Goal: Transaction & Acquisition: Purchase product/service

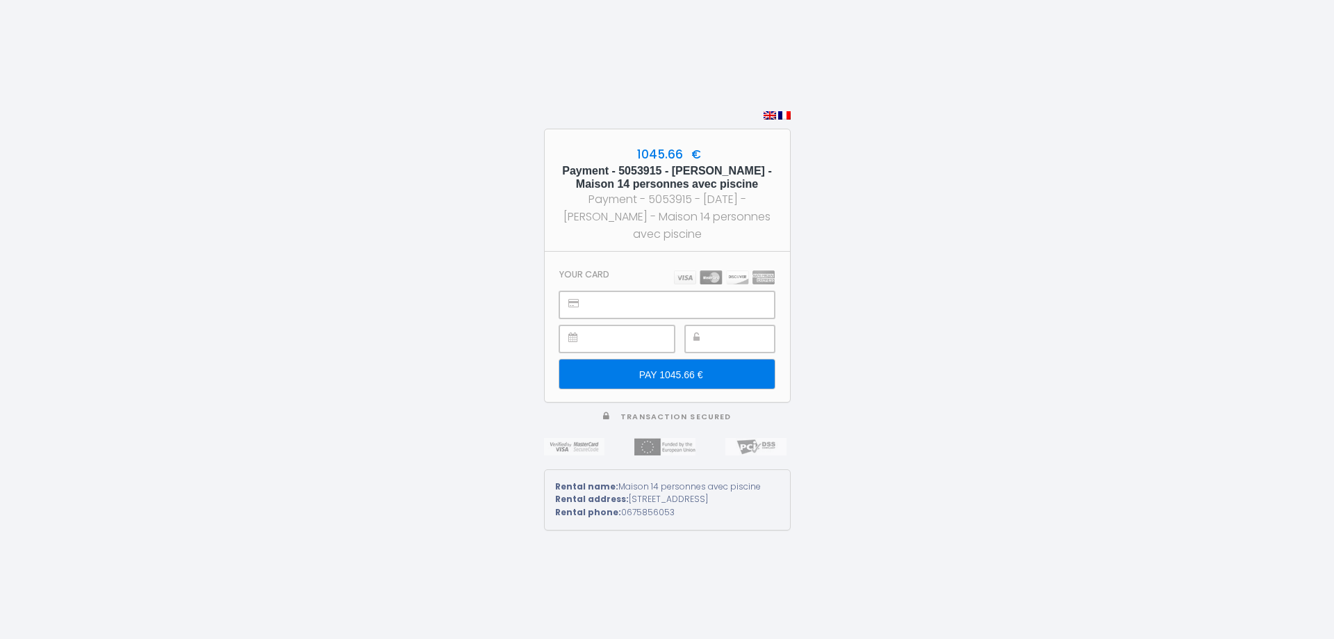
click at [715, 368] on input "PAY 1045.66 €" at bounding box center [666, 373] width 215 height 29
click at [989, 324] on div "1045.66 € Payment - 5053915 - Catherine PAJADON - Maison 14 personnes avec pisc…" at bounding box center [667, 319] width 1334 height 639
click at [862, 341] on div "1045.66 € Payment - 5053915 - Catherine PAJADON - Maison 14 personnes avec pisc…" at bounding box center [667, 319] width 1334 height 639
click at [732, 232] on div "Payment - 5053915 - [DATE] - [PERSON_NAME] - Maison 14 personnes avec piscine" at bounding box center [667, 216] width 220 height 52
click at [787, 108] on span at bounding box center [667, 114] width 247 height 13
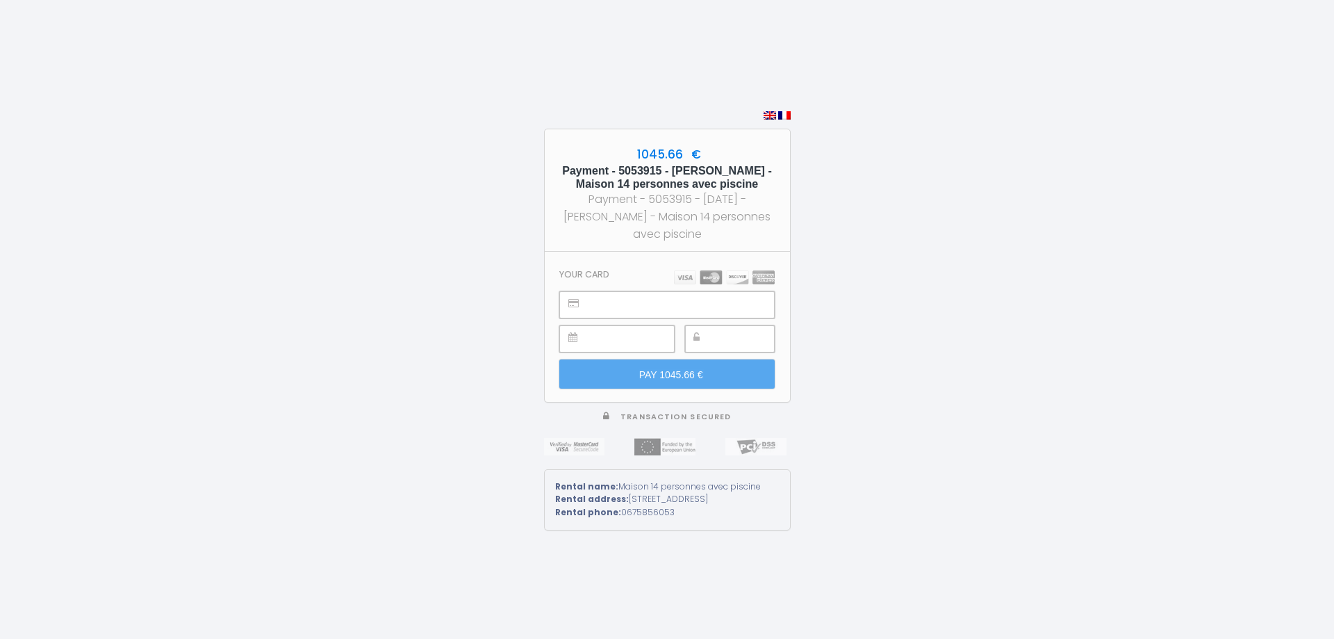
click at [784, 111] on img at bounding box center [784, 115] width 13 height 8
type input "PAYER 1045.66 €"
click at [668, 411] on span "Transaction sécurisée" at bounding box center [675, 416] width 117 height 10
click at [681, 214] on div "Payment - 5053915 - [DATE] - [PERSON_NAME] - Maison 14 personnes avec piscine" at bounding box center [667, 216] width 220 height 52
click at [667, 164] on h5 "Payment - 5053915 - [PERSON_NAME] - Maison 14 personnes avec piscine" at bounding box center [667, 177] width 220 height 26
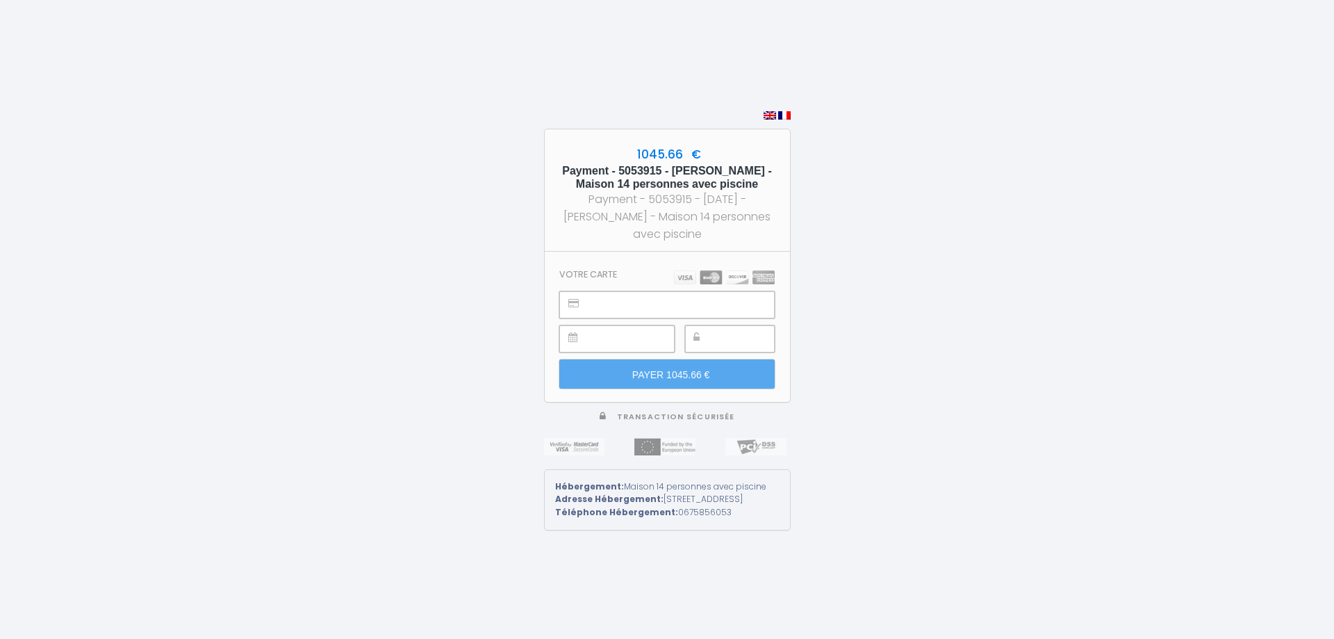
click at [683, 146] on span "1045.66 €" at bounding box center [667, 154] width 67 height 17
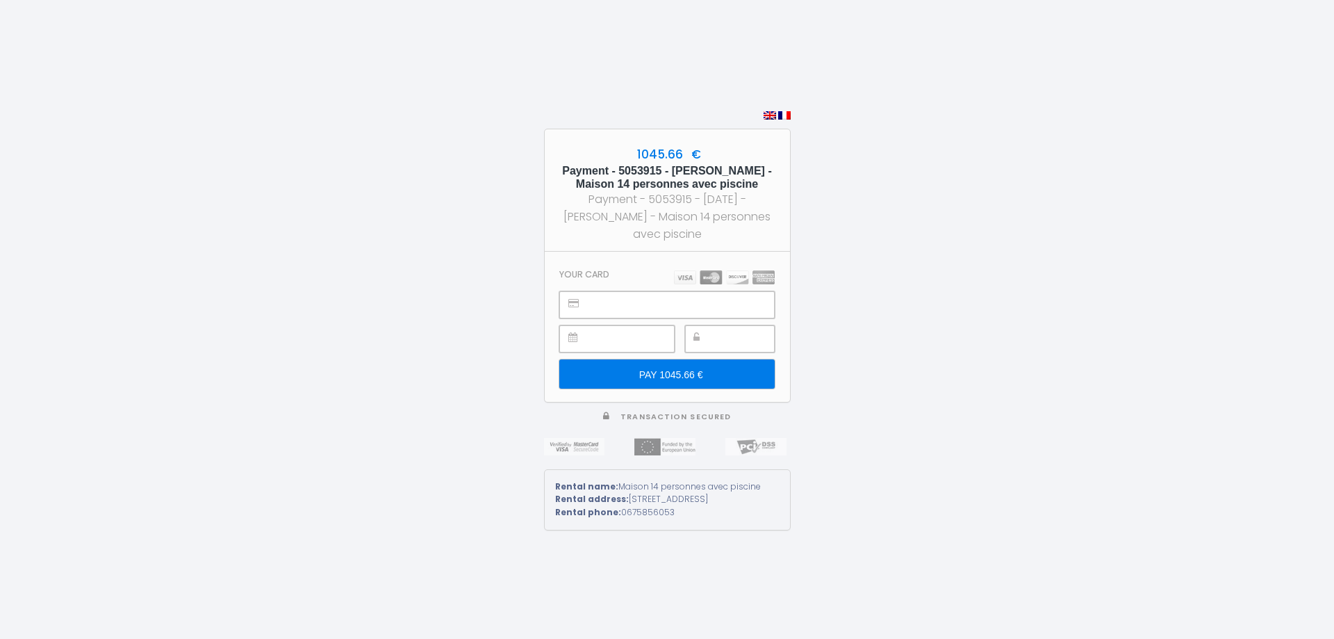
click at [782, 111] on img at bounding box center [784, 115] width 13 height 8
type input "PAYER 1045.66 €"
click at [781, 111] on img at bounding box center [784, 115] width 13 height 8
click at [714, 272] on img at bounding box center [724, 277] width 101 height 14
click at [585, 297] on div at bounding box center [666, 304] width 215 height 27
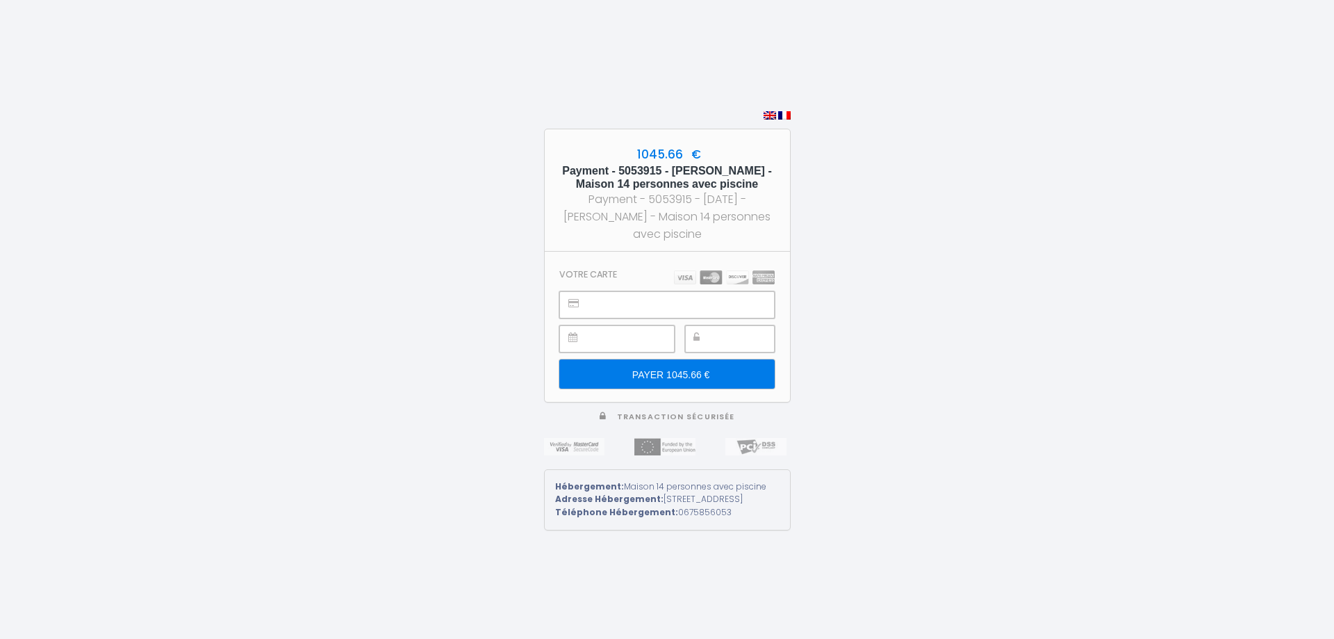
click at [702, 368] on input "PAYER 1045.66 €" at bounding box center [666, 373] width 215 height 29
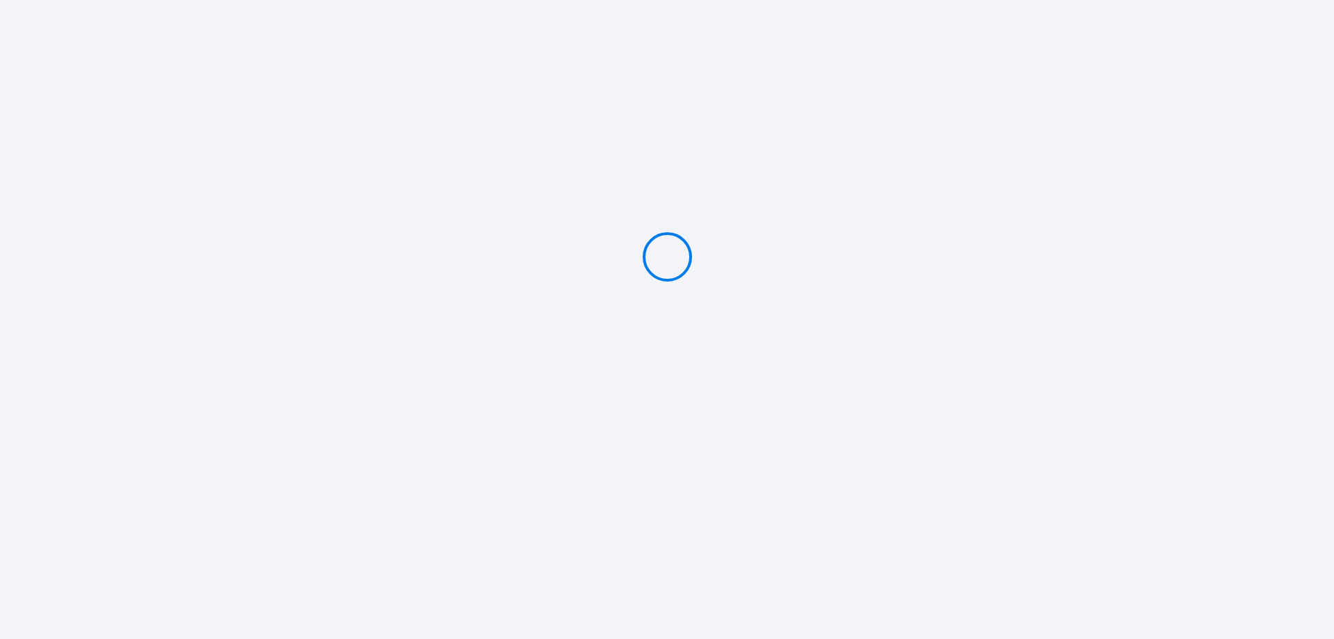
type input "PAY 1045.66 €"
